Goal: Answer question/provide support

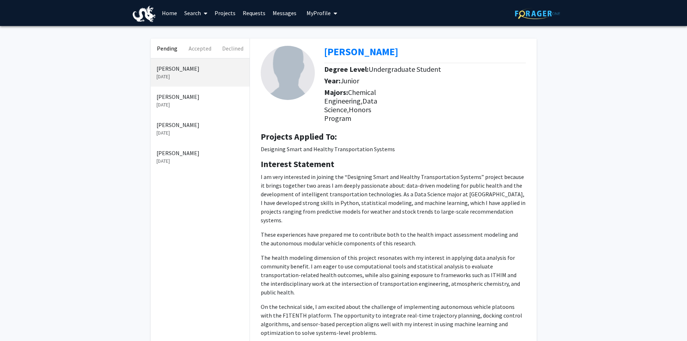
scroll to position [36, 0]
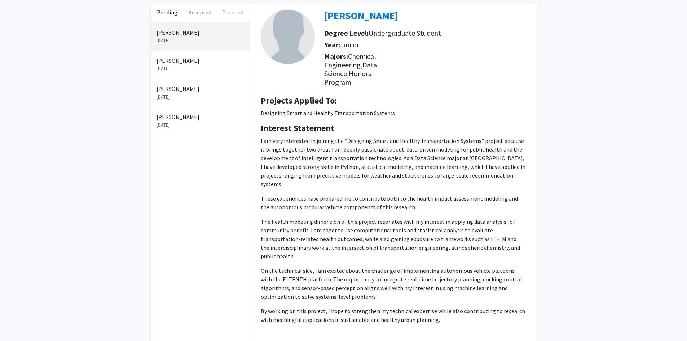
click at [337, 177] on p "I am very interested in joining the “Designing Smart and Healthy Transportation…" at bounding box center [393, 162] width 265 height 52
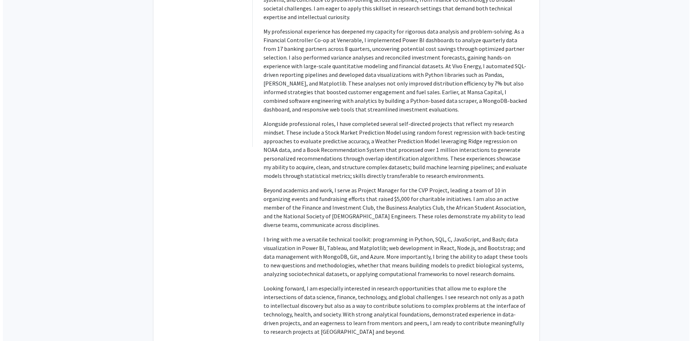
scroll to position [525, 0]
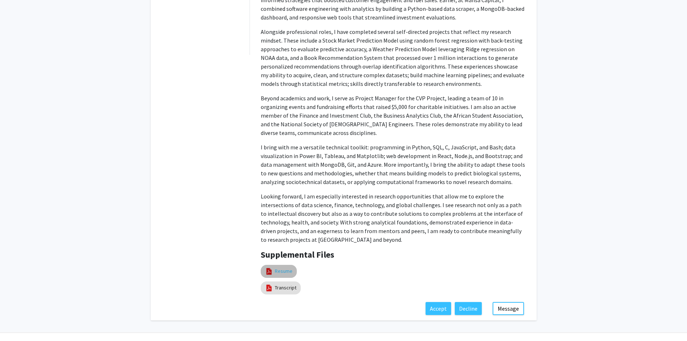
click at [288, 267] on link "Resume" at bounding box center [284, 271] width 18 height 8
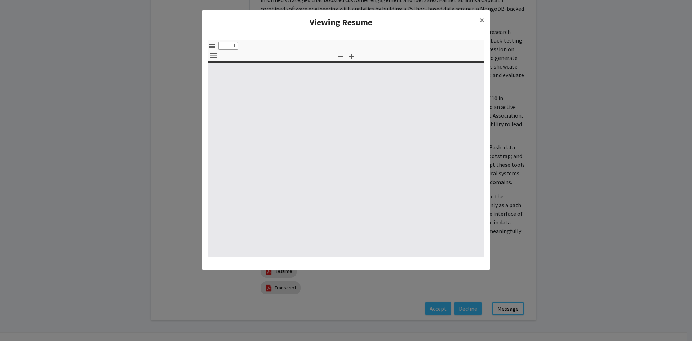
select select "custom"
type input "0"
select select "custom"
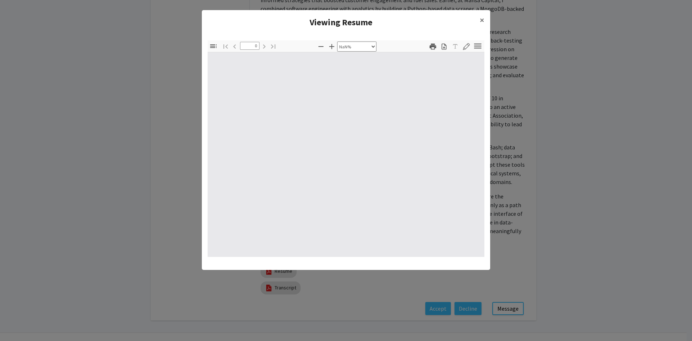
type input "1"
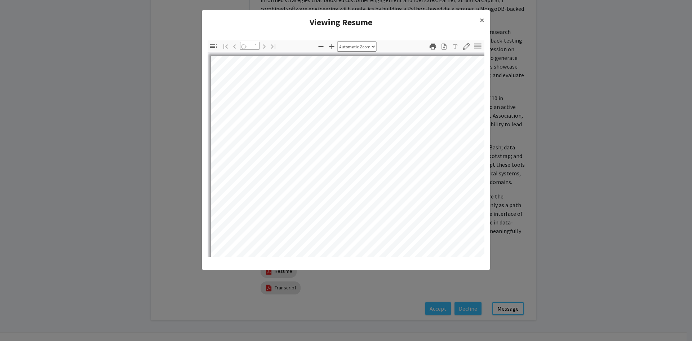
select select "auto"
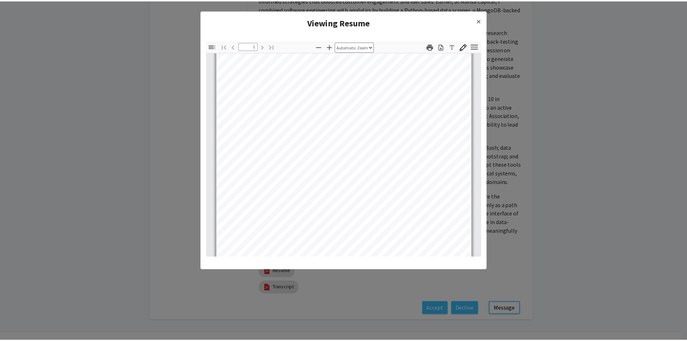
scroll to position [135, 0]
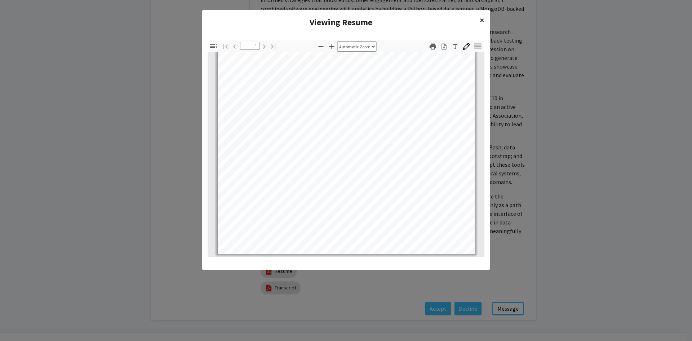
click at [479, 21] on button "×" at bounding box center [482, 20] width 16 height 20
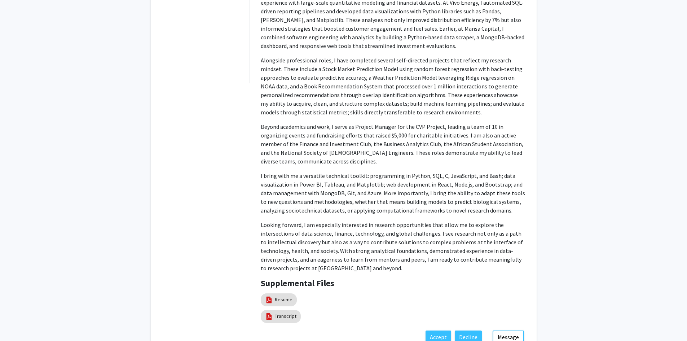
scroll to position [525, 0]
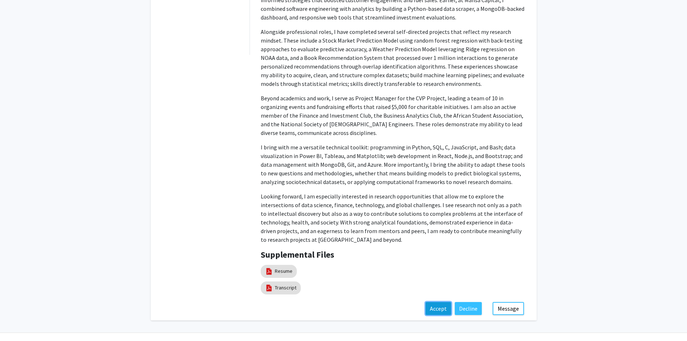
click at [444, 302] on button "Accept" at bounding box center [438, 308] width 26 height 13
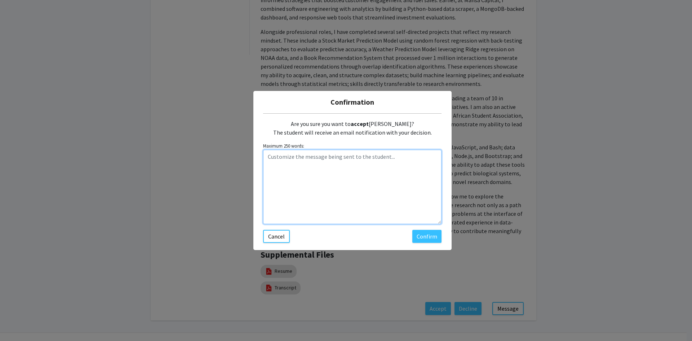
click at [367, 159] on textarea "Customize the message being sent to the student..." at bounding box center [352, 187] width 178 height 74
type textarea "Please self-enroll for the course in TMS."
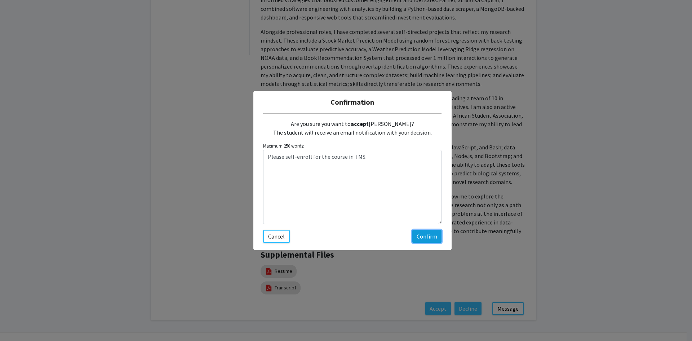
click at [416, 238] on button "Confirm" at bounding box center [426, 236] width 29 height 13
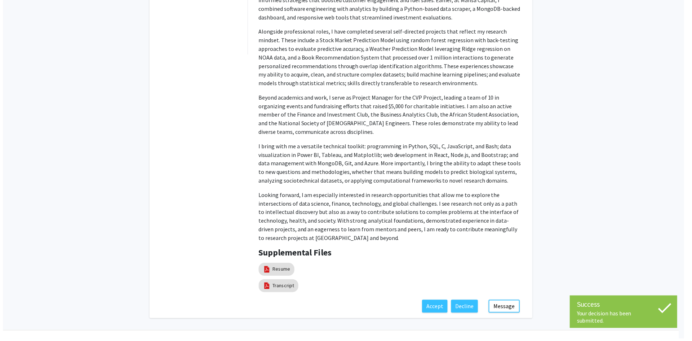
scroll to position [0, 0]
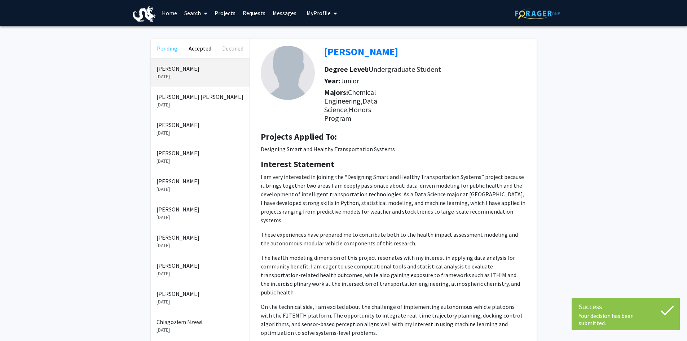
click at [170, 50] on button "Pending" at bounding box center [167, 48] width 33 height 19
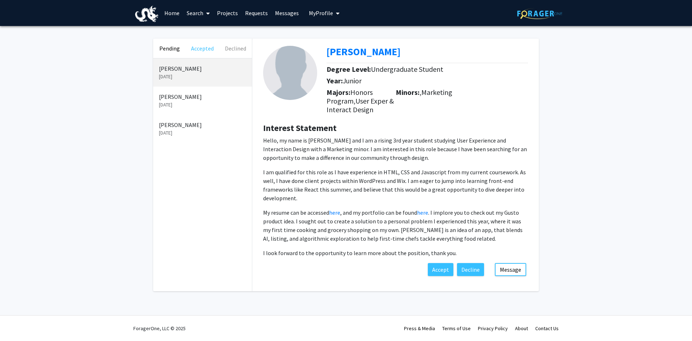
click at [204, 54] on button "Accepted" at bounding box center [202, 48] width 33 height 19
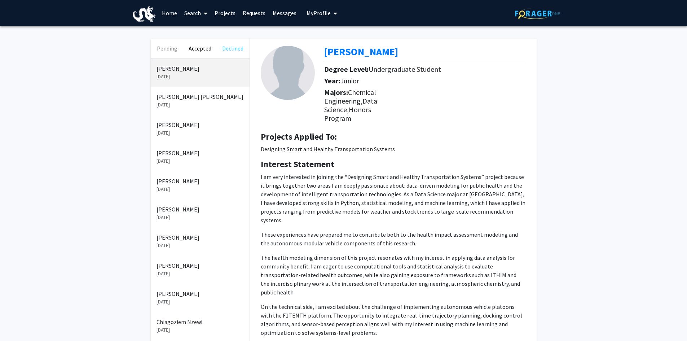
click at [227, 50] on button "Declined" at bounding box center [232, 48] width 33 height 19
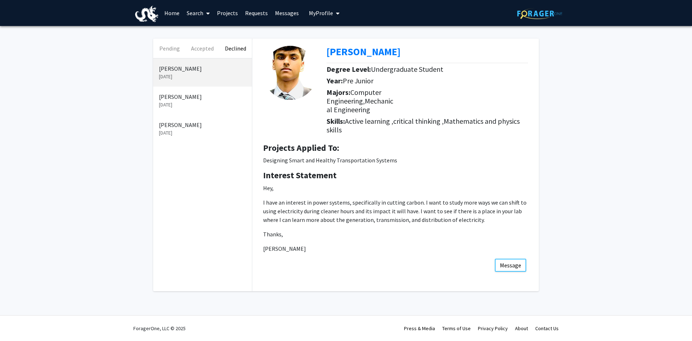
click at [204, 102] on p "[DATE]" at bounding box center [202, 105] width 87 height 8
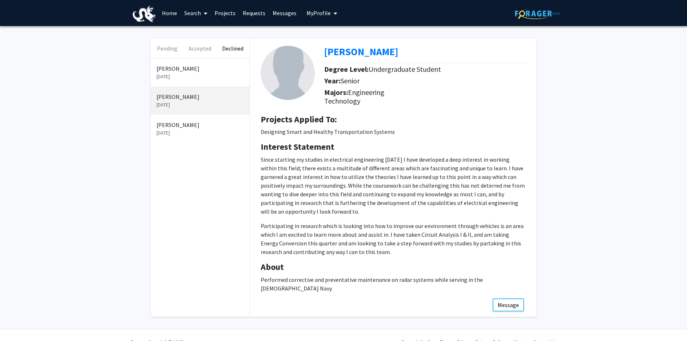
click at [201, 121] on p "[PERSON_NAME]" at bounding box center [199, 124] width 87 height 9
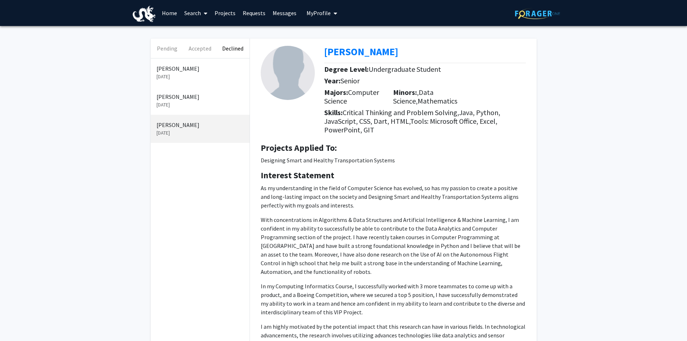
click at [198, 71] on p "[PERSON_NAME]" at bounding box center [199, 68] width 87 height 9
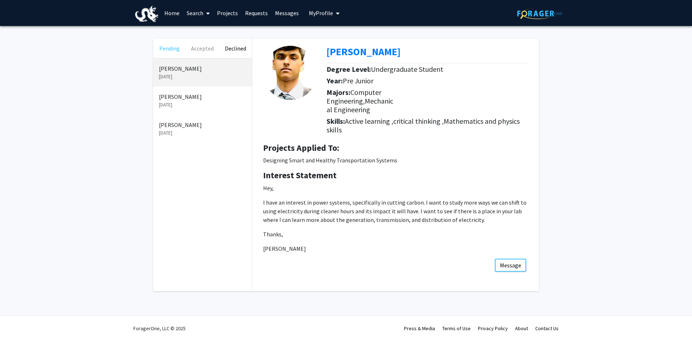
click at [169, 46] on button "Pending" at bounding box center [169, 48] width 33 height 19
